Goal: Task Accomplishment & Management: Use online tool/utility

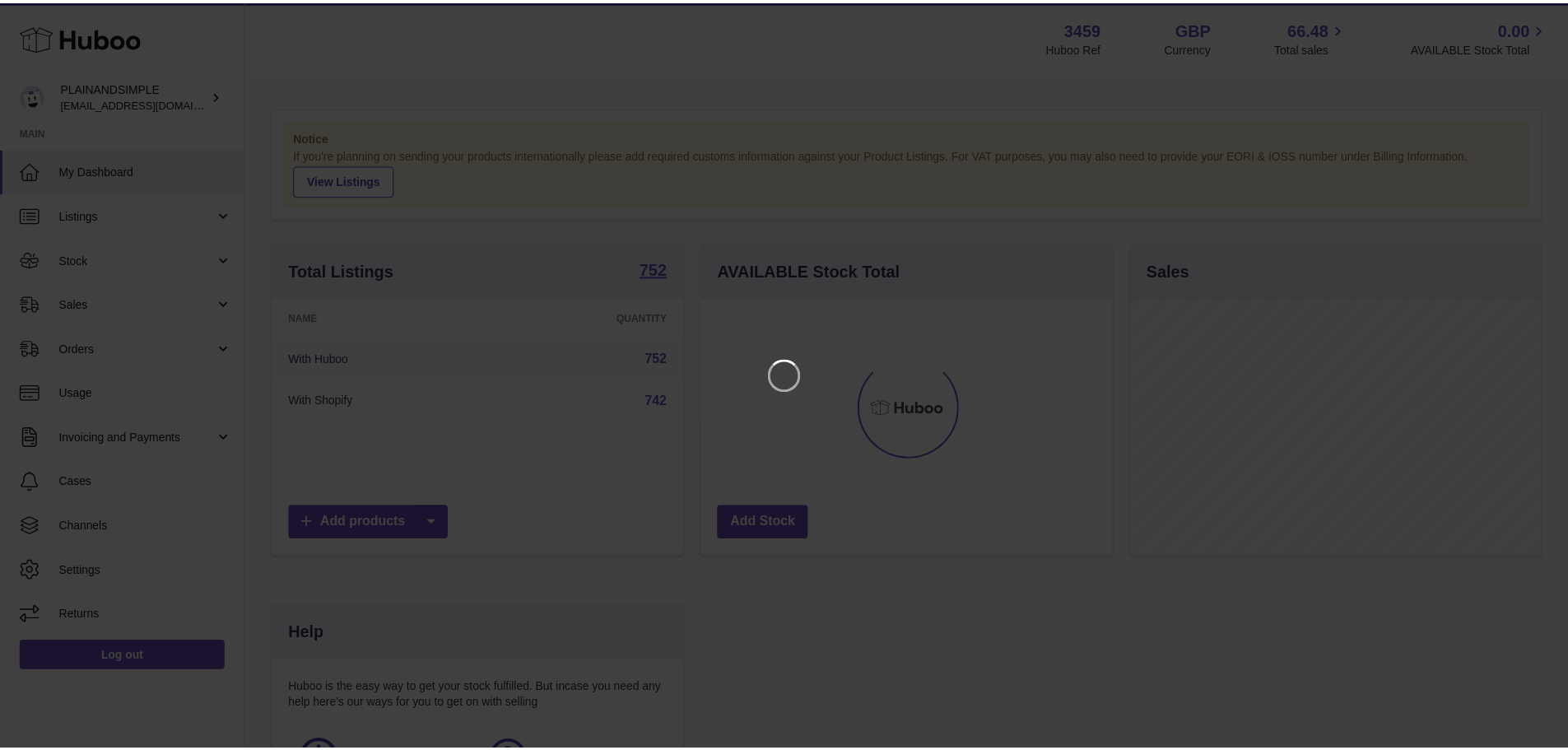
scroll to position [256, 415]
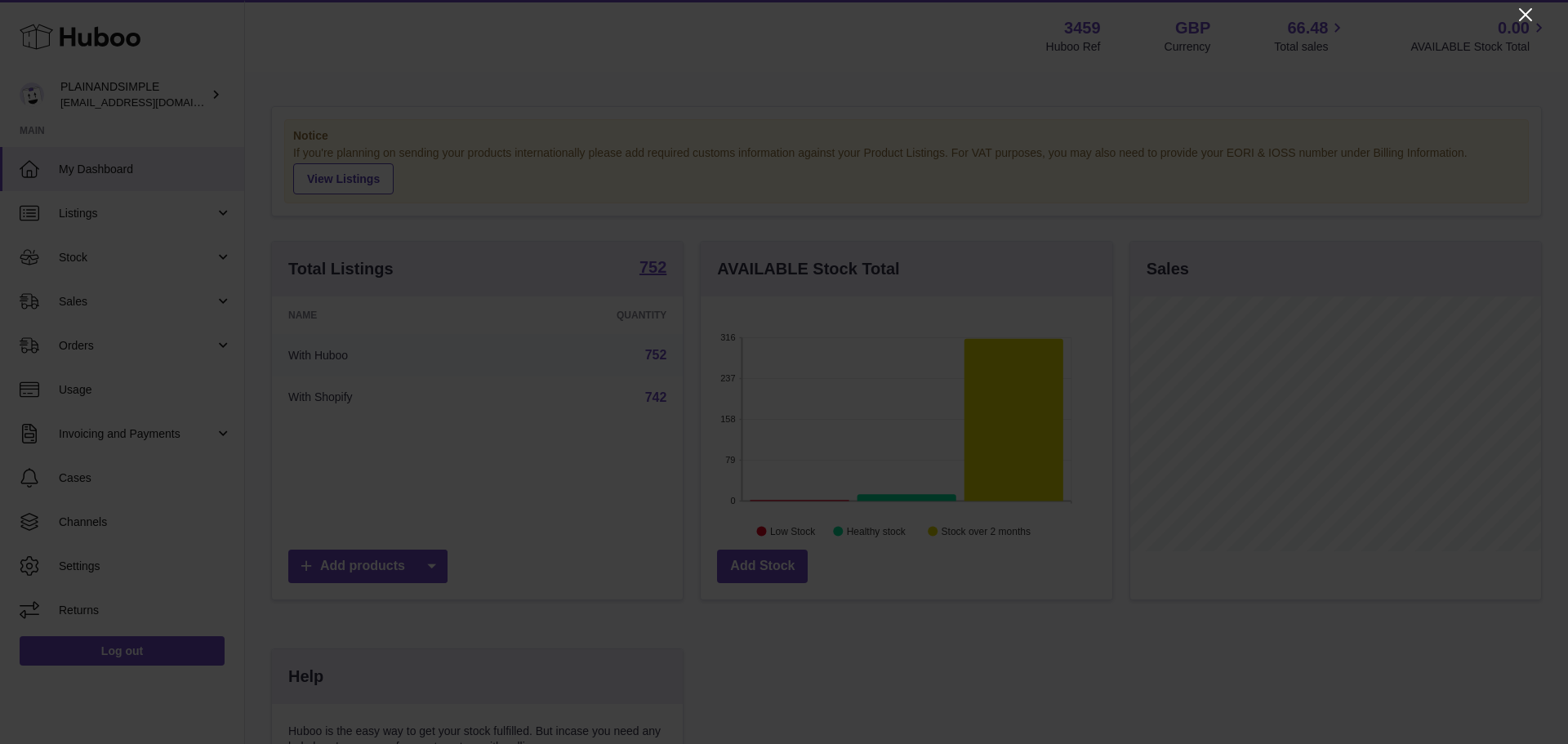
click at [1530, 16] on icon "Close" at bounding box center [1526, 15] width 20 height 20
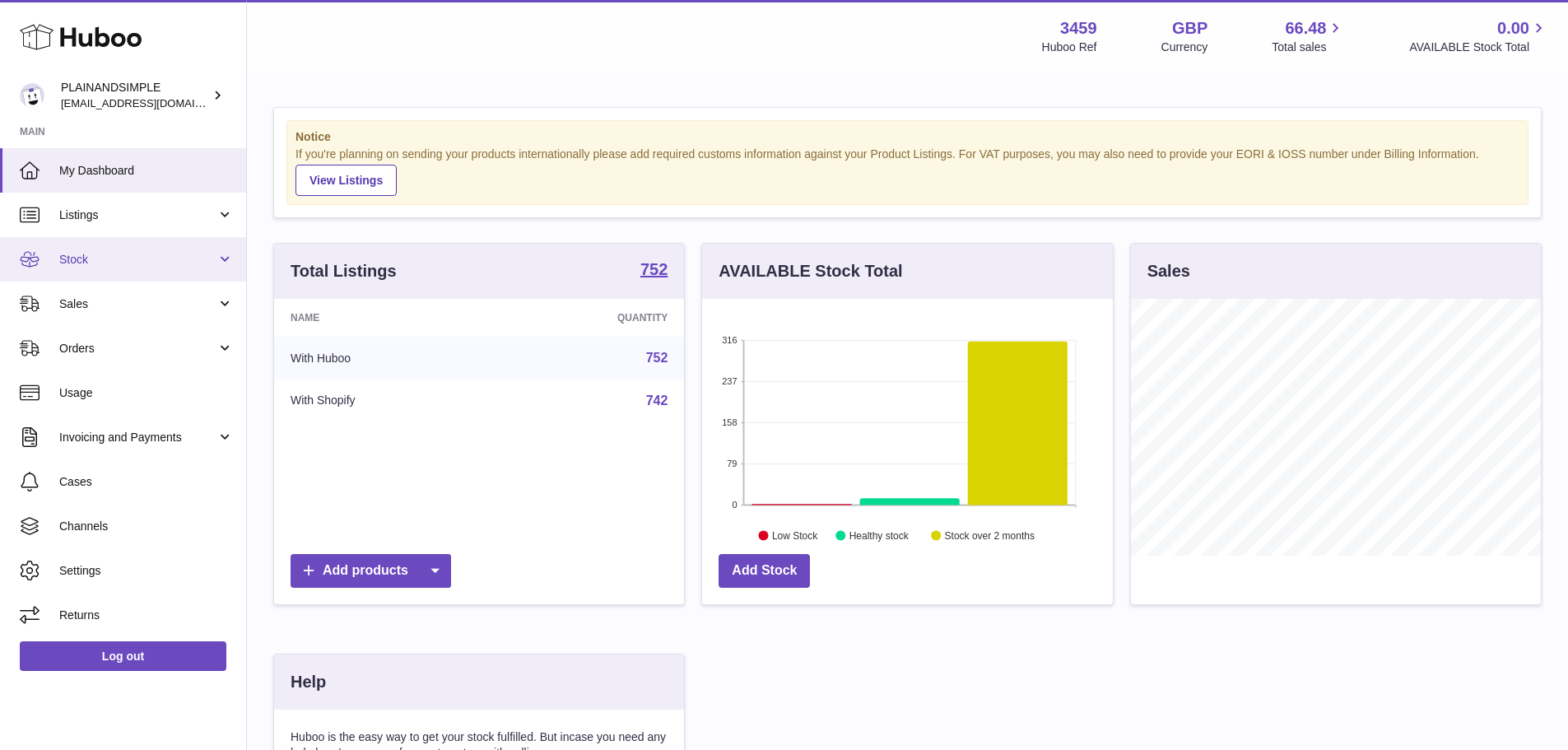
click at [126, 256] on span "Stock" at bounding box center [138, 260] width 157 height 16
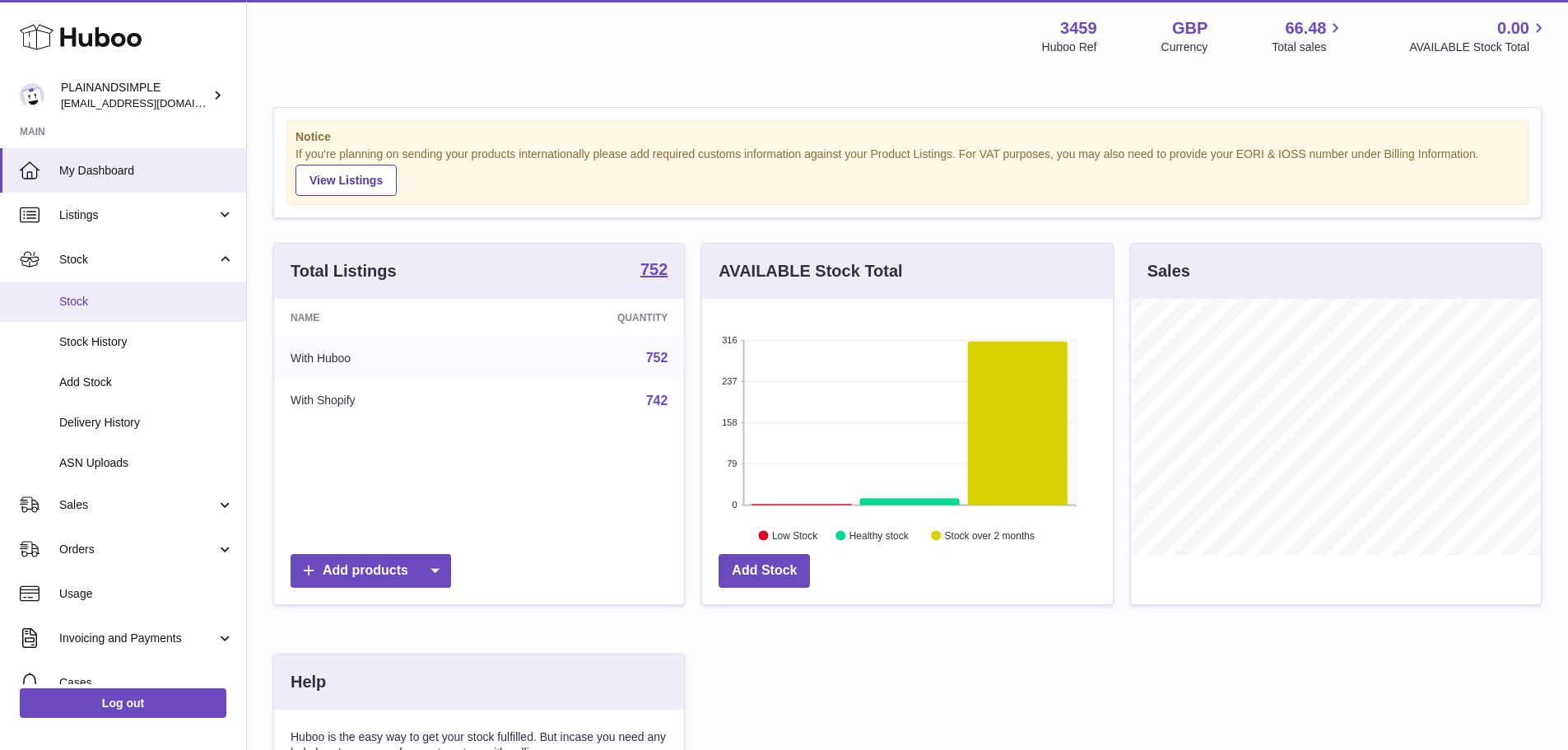
click at [154, 313] on link "Stock" at bounding box center [123, 302] width 246 height 40
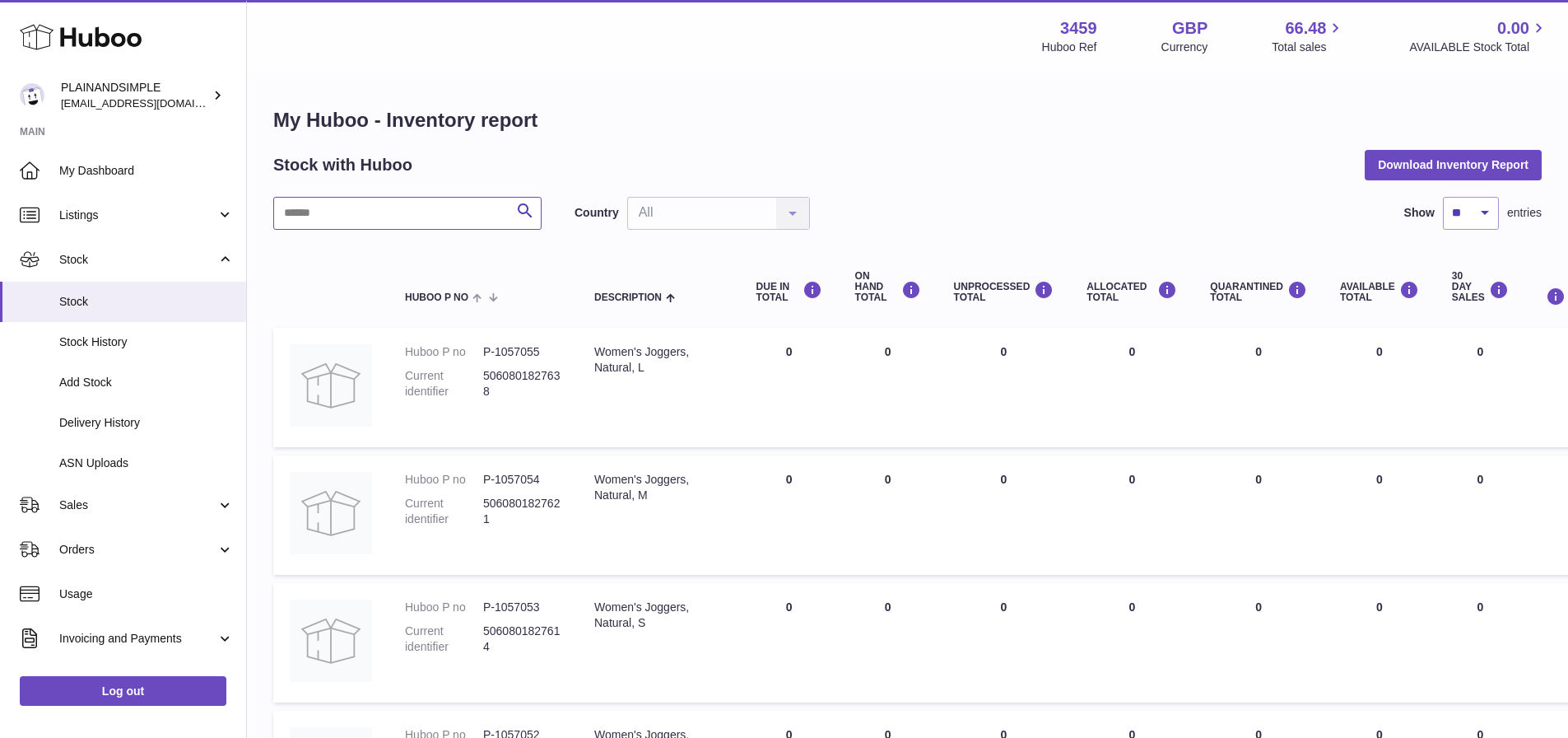
click at [402, 219] on input "text" at bounding box center [407, 214] width 269 height 33
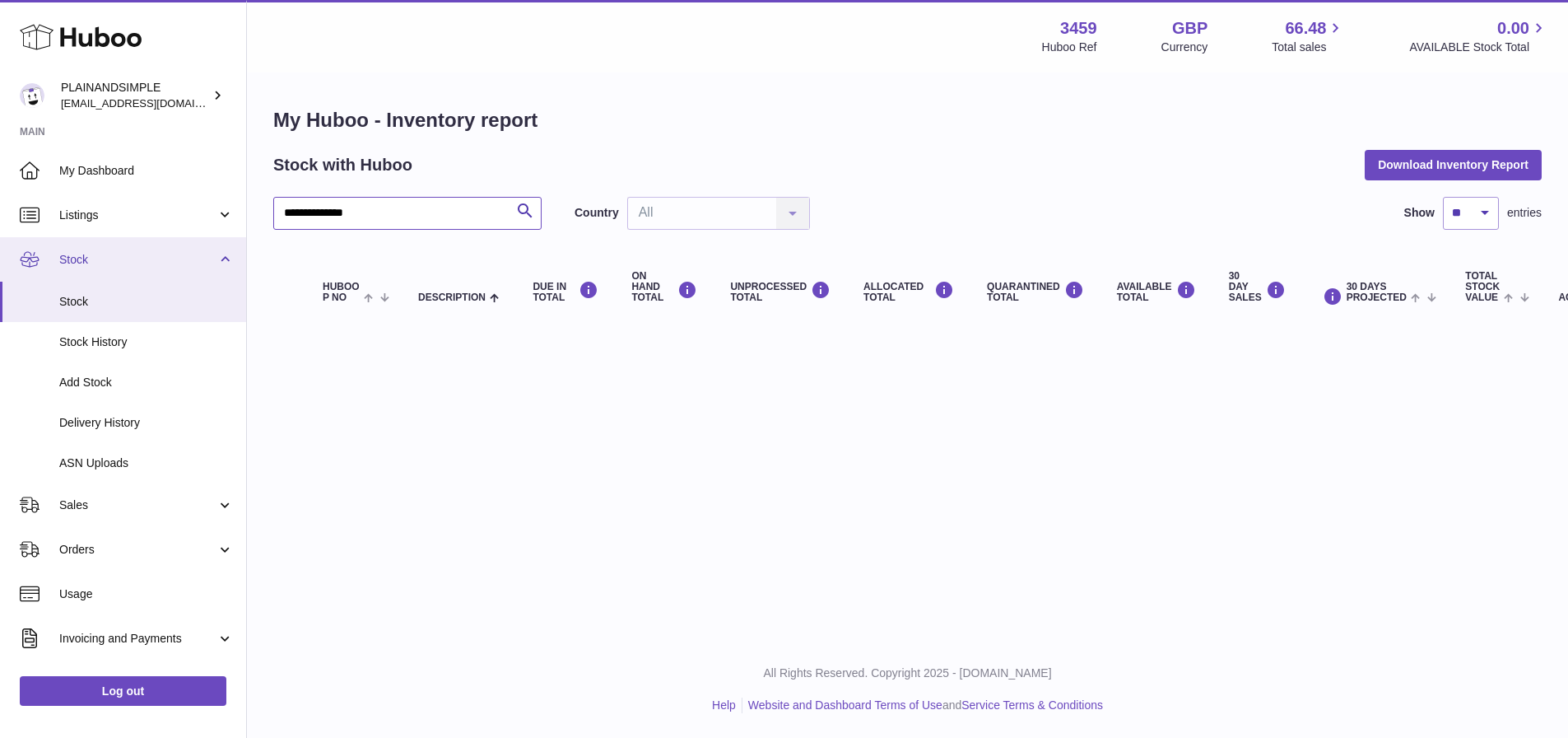
drag, startPoint x: 386, startPoint y: 221, endPoint x: 230, endPoint y: 243, distance: 157.5
click at [230, 243] on div "**********" at bounding box center [784, 369] width 1568 height 738
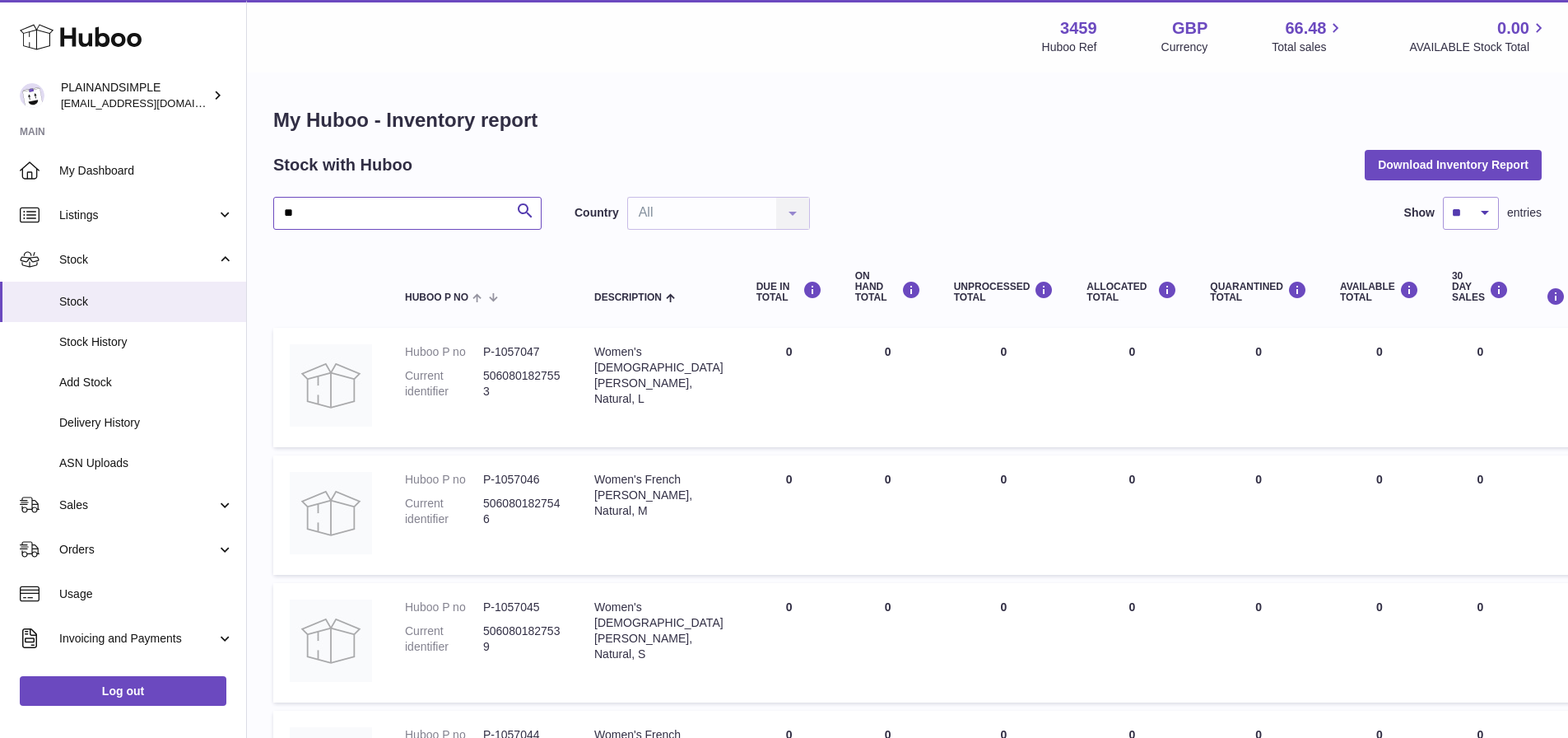
type input "*"
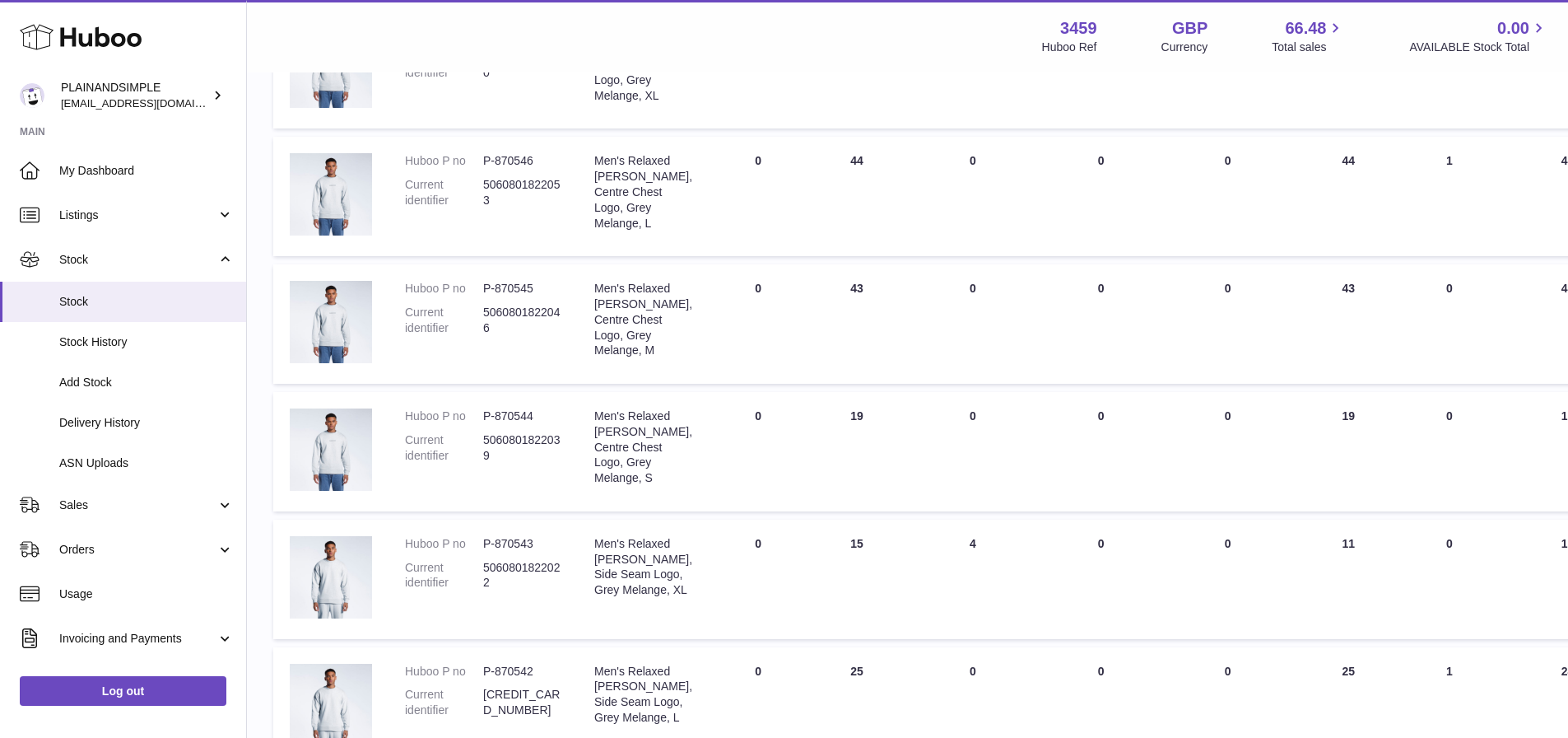
scroll to position [330, 0]
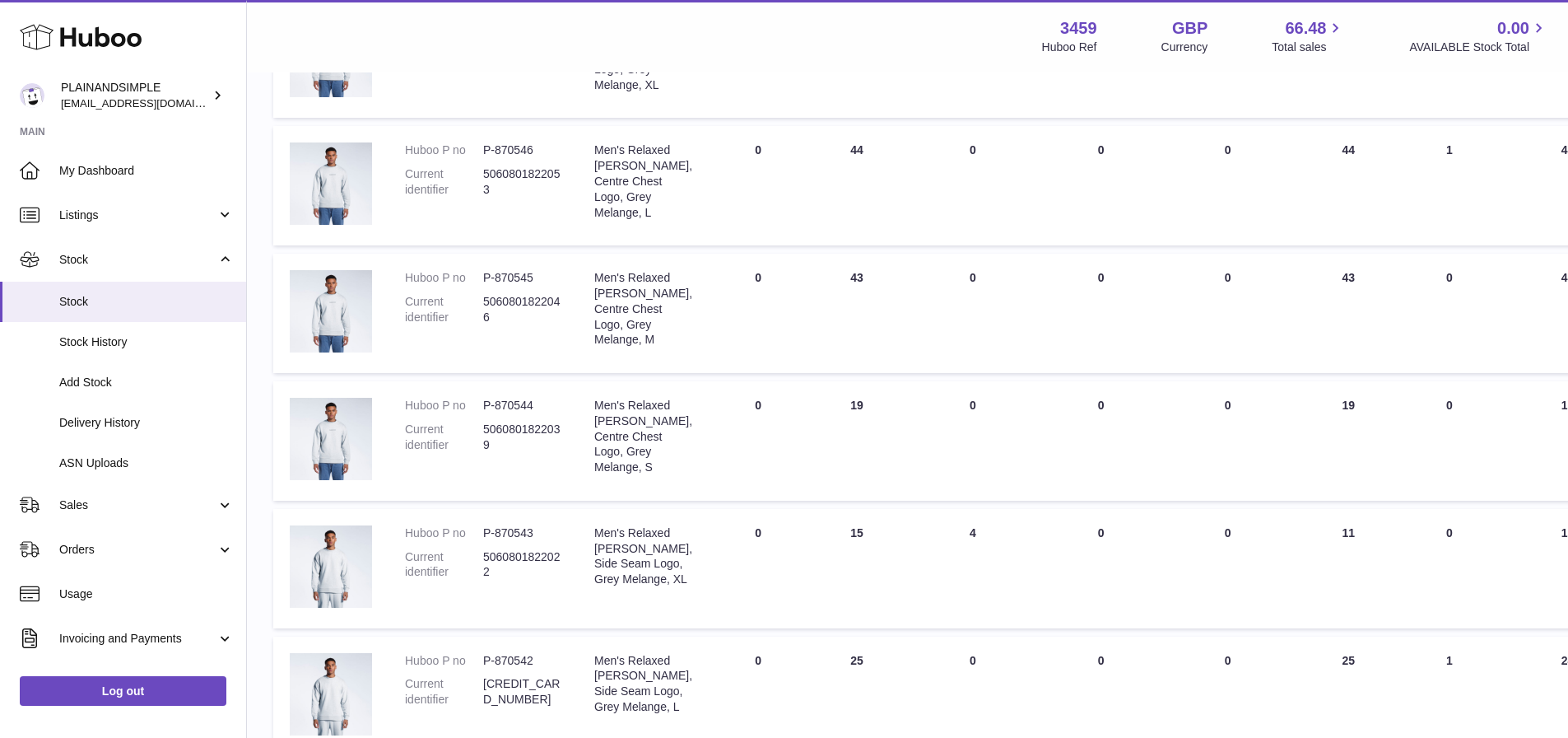
type input "**********"
click at [515, 286] on dd "P-870545" at bounding box center [522, 278] width 78 height 16
copy dd "870545"
